Goal: Task Accomplishment & Management: Manage account settings

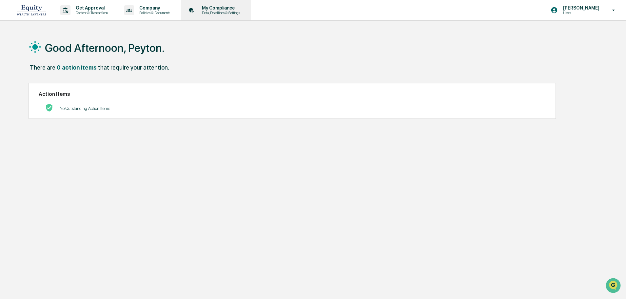
click at [207, 9] on p "My Compliance" at bounding box center [220, 7] width 47 height 5
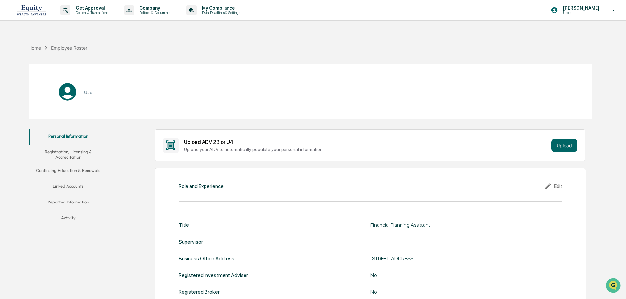
click at [593, 15] on div "[PERSON_NAME] Users" at bounding box center [585, 10] width 82 height 20
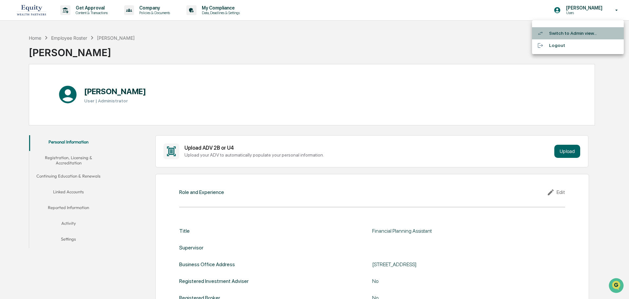
click at [570, 35] on li "Switch to Admin view..." at bounding box center [578, 33] width 92 height 12
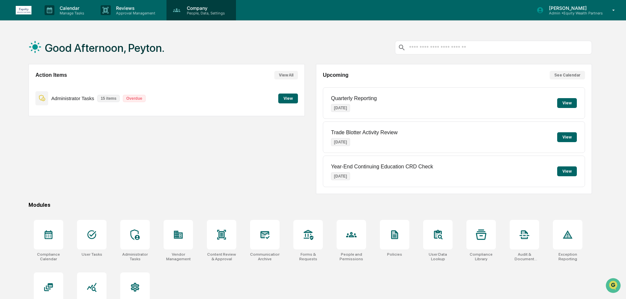
click at [192, 9] on p "Company" at bounding box center [205, 8] width 47 height 6
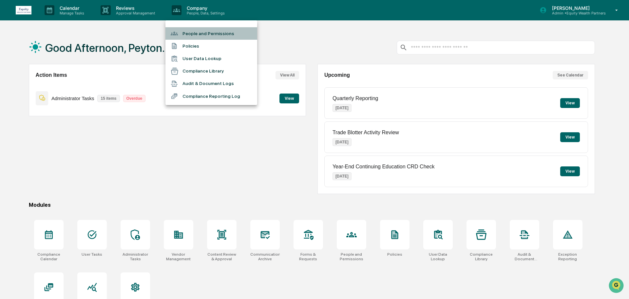
click at [197, 34] on li "People and Permissions" at bounding box center [212, 33] width 92 height 12
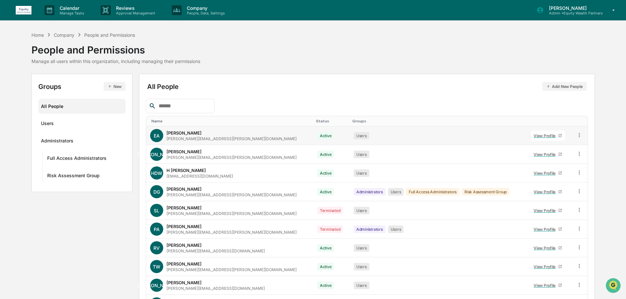
click at [534, 134] on div "View Profile" at bounding box center [546, 135] width 25 height 5
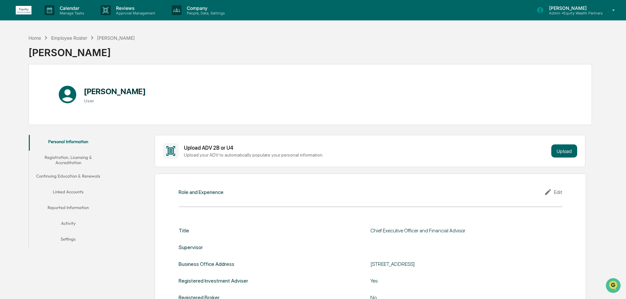
click at [56, 191] on button "Linked Accounts" at bounding box center [68, 193] width 79 height 16
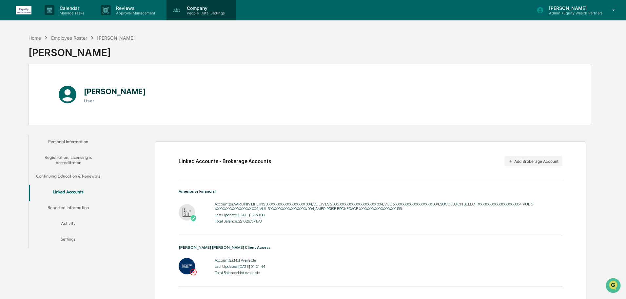
click at [209, 13] on p "People, Data, Settings" at bounding box center [205, 13] width 47 height 5
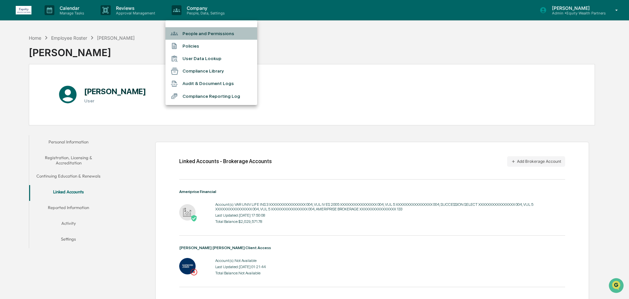
click at [191, 31] on li "People and Permissions" at bounding box center [212, 33] width 92 height 12
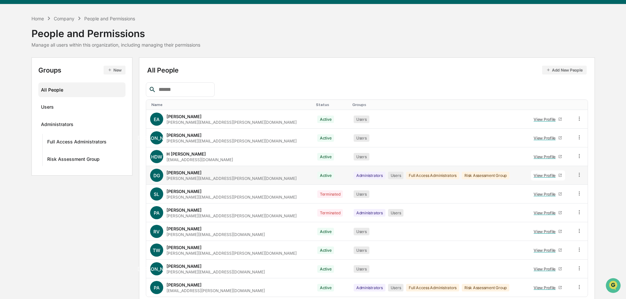
scroll to position [44, 0]
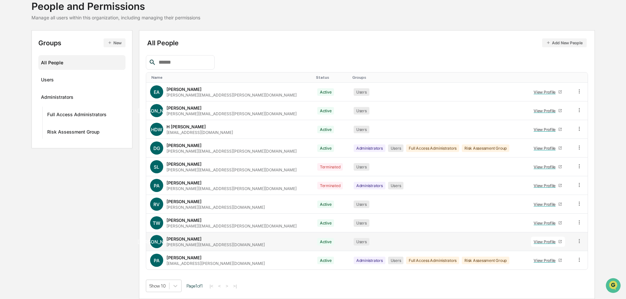
click at [534, 241] on div "View Profile" at bounding box center [546, 241] width 25 height 5
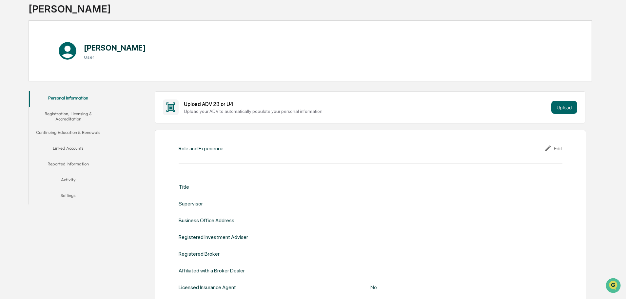
click at [78, 148] on button "Linked Accounts" at bounding box center [68, 149] width 79 height 16
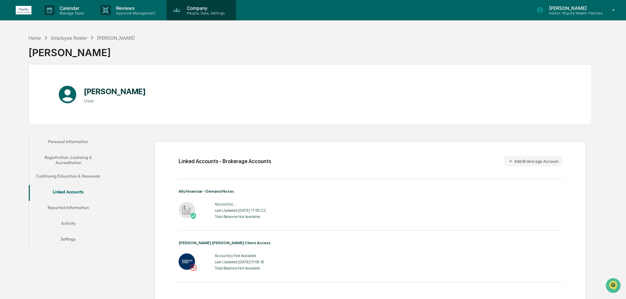
click at [192, 11] on p "People, Data, Settings" at bounding box center [205, 13] width 47 height 5
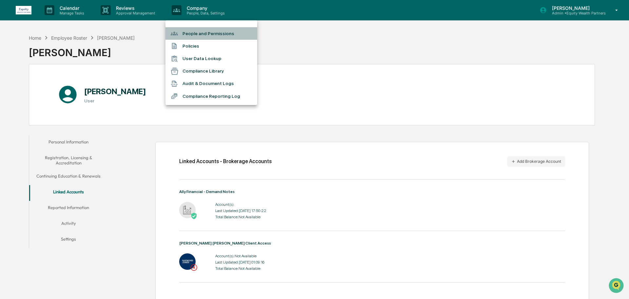
click at [213, 34] on li "People and Permissions" at bounding box center [212, 33] width 92 height 12
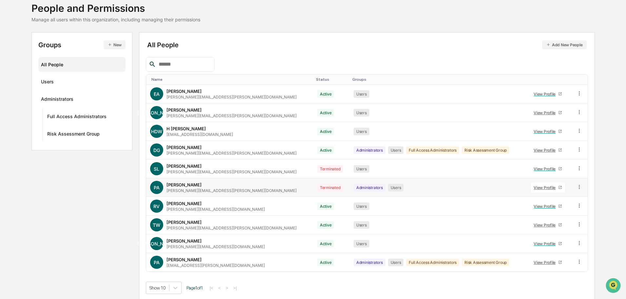
scroll to position [44, 0]
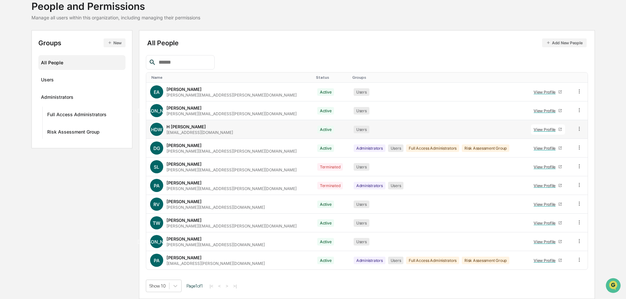
click at [534, 127] on div "View Profile" at bounding box center [546, 129] width 25 height 5
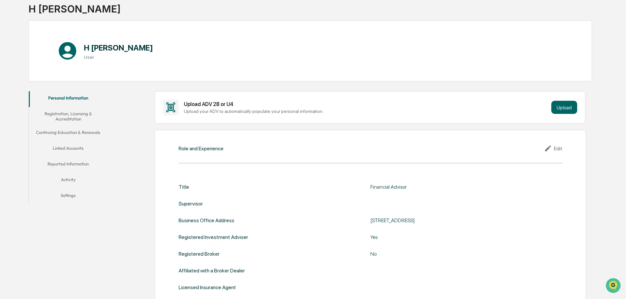
click at [75, 148] on button "Linked Accounts" at bounding box center [68, 149] width 79 height 16
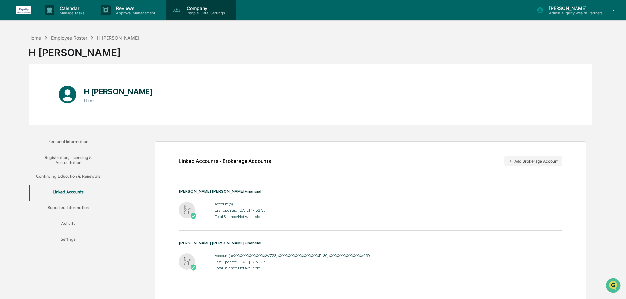
click at [203, 11] on p "People, Data, Settings" at bounding box center [205, 13] width 47 height 5
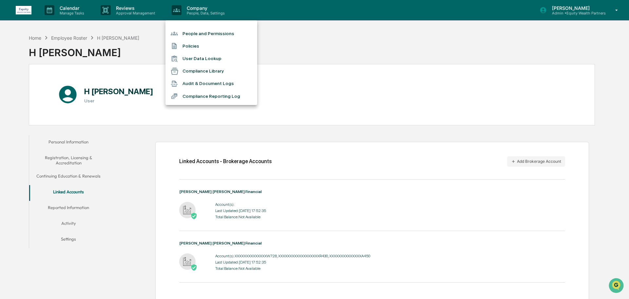
click at [206, 33] on li "People and Permissions" at bounding box center [212, 33] width 92 height 12
